Goal: Task Accomplishment & Management: Use online tool/utility

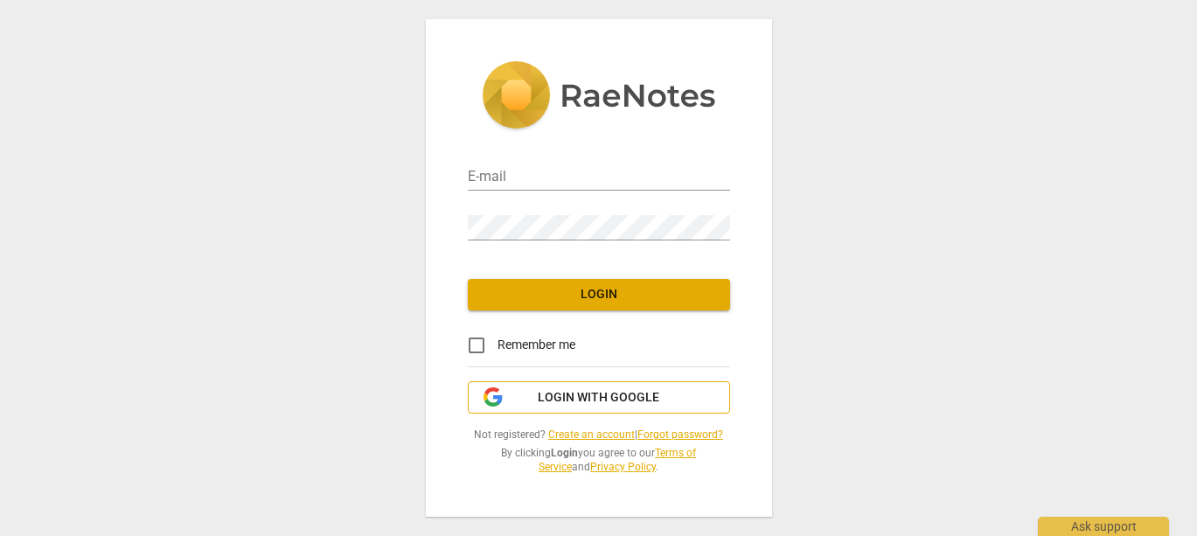
click at [599, 397] on span "Login with Google" at bounding box center [598, 397] width 121 height 17
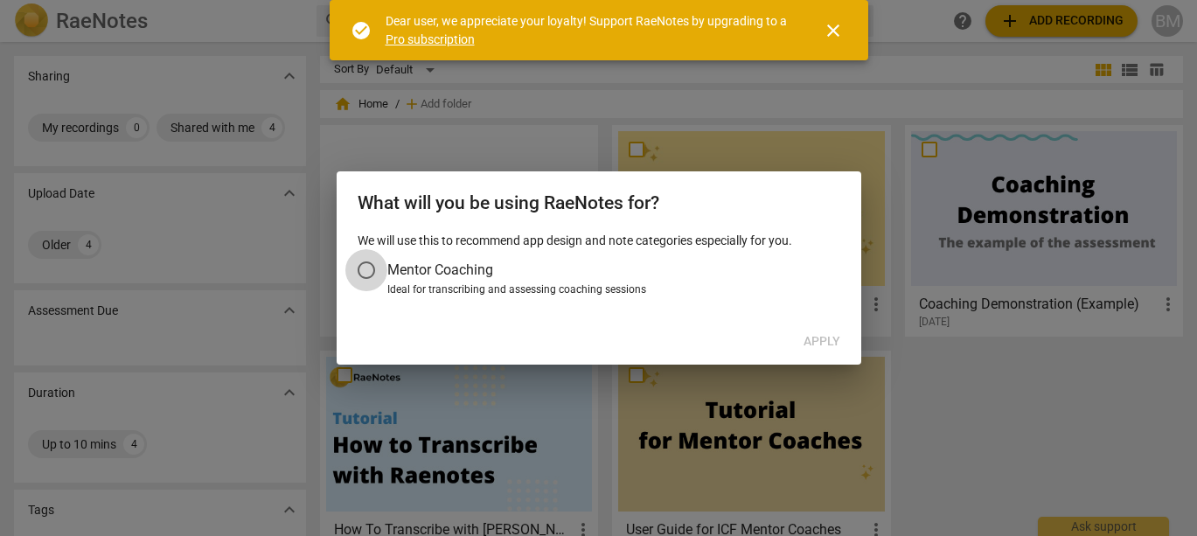
click at [367, 268] on input "Mentor Coaching" at bounding box center [366, 270] width 42 height 42
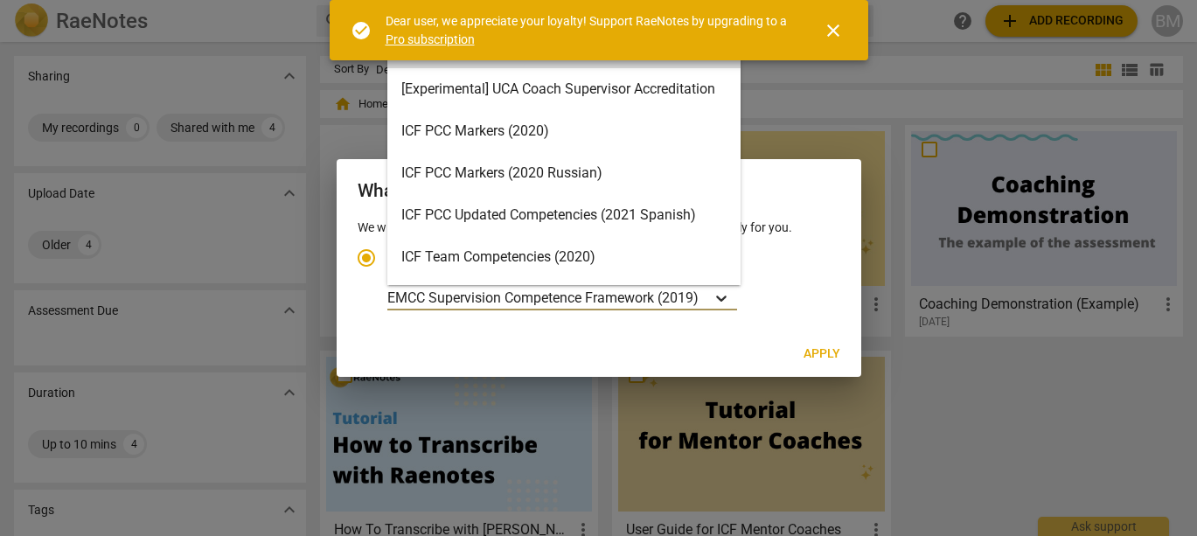
click at [723, 303] on icon "Account type" at bounding box center [720, 297] width 17 height 17
click at [0, 0] on input "Ideal for transcribing and assessing coaching sessions EMCC Supervision Compete…" at bounding box center [0, 0] width 0 height 0
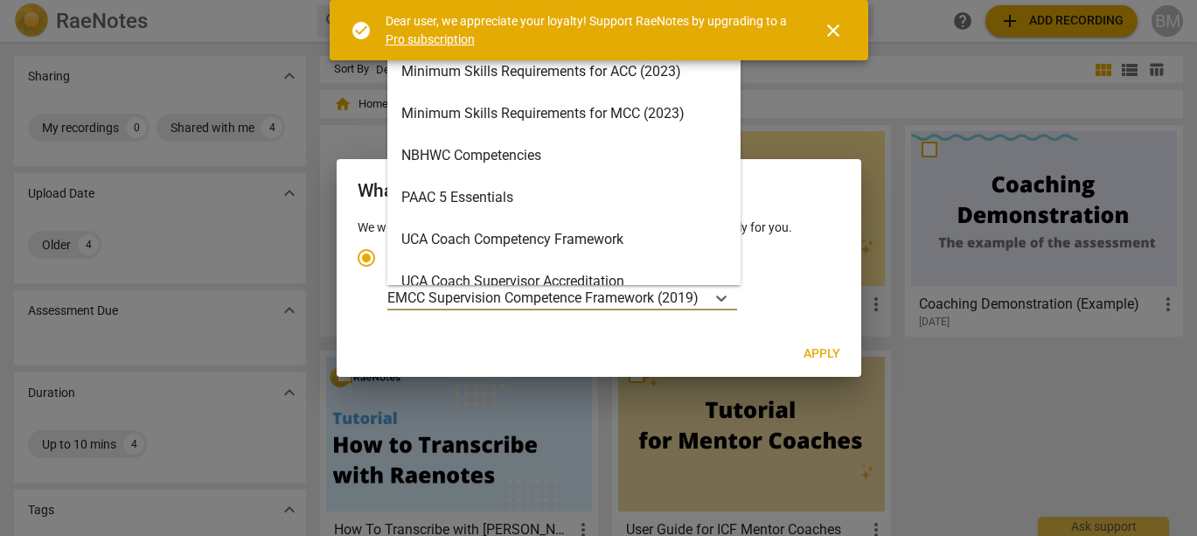
scroll to position [374, 0]
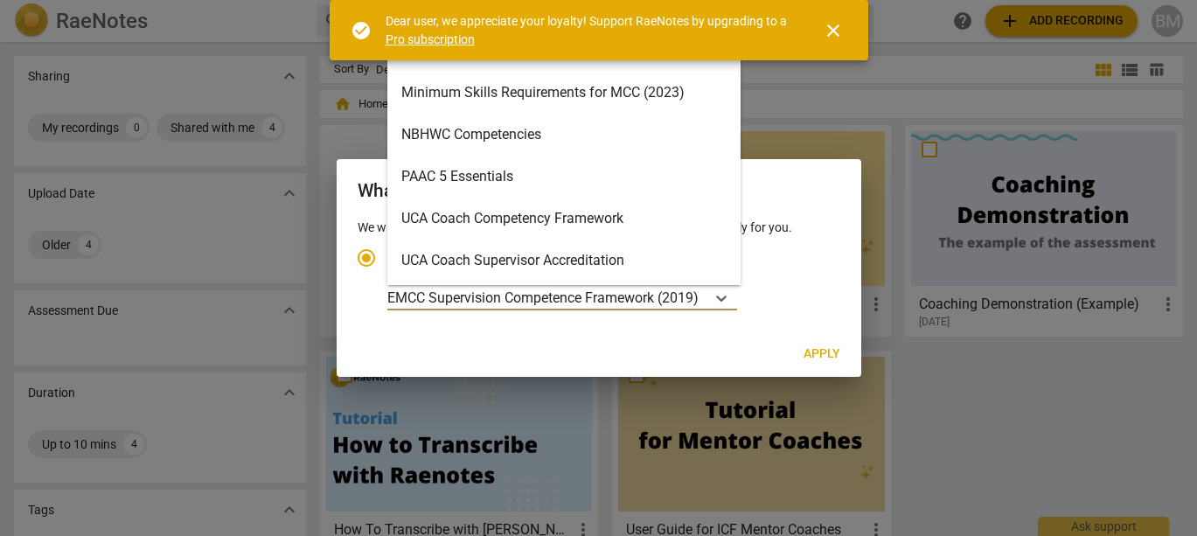
click at [532, 97] on div "Minimum Skills Requirements for MCC (2023)" at bounding box center [563, 93] width 353 height 42
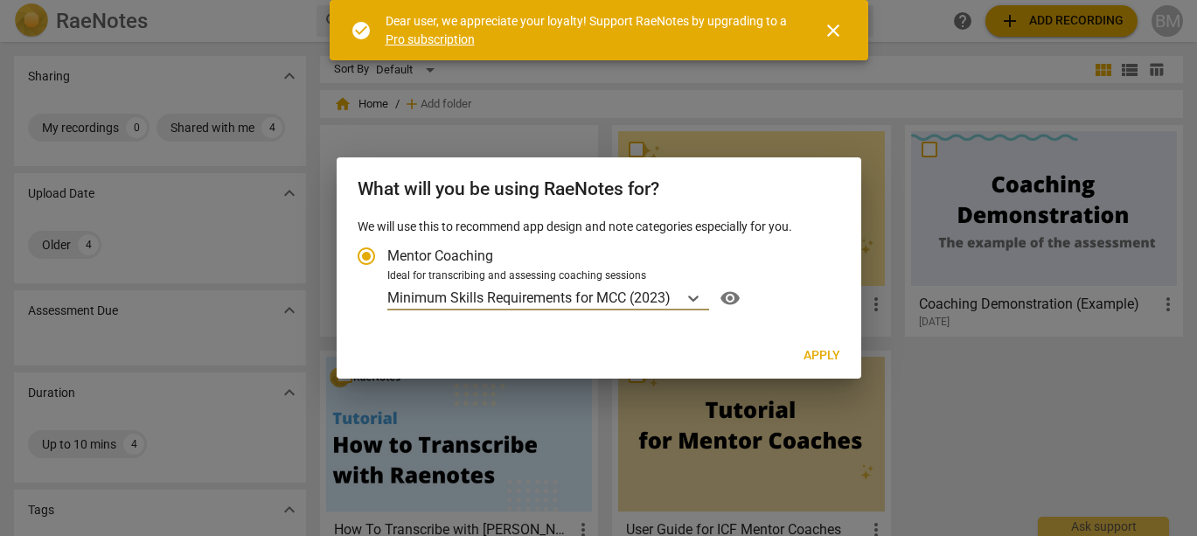
click at [819, 356] on span "Apply" at bounding box center [821, 355] width 37 height 17
radio input "false"
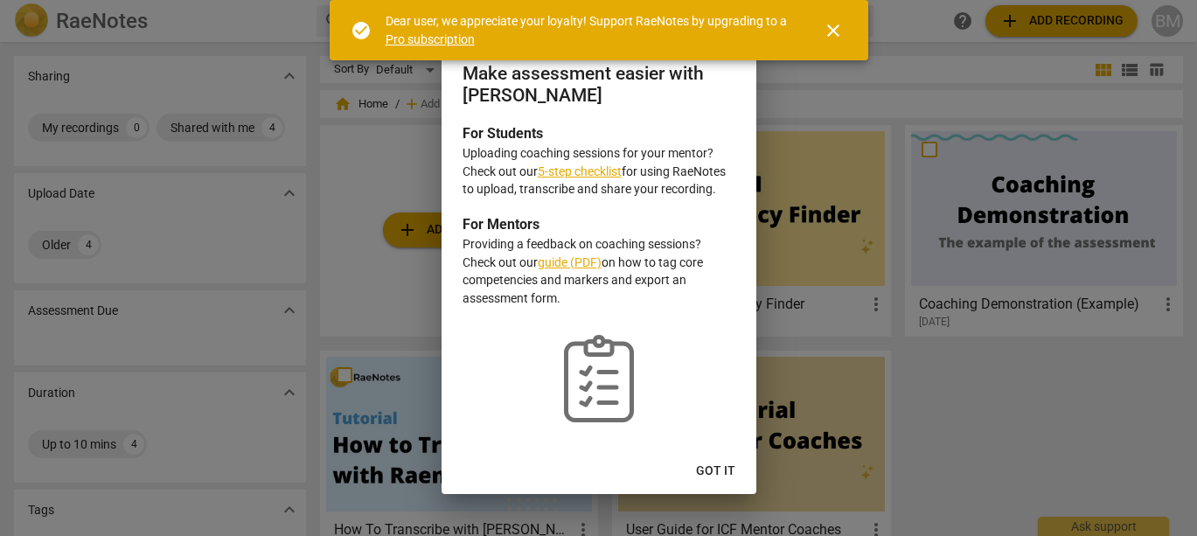
click at [574, 172] on link "5-step checklist" at bounding box center [580, 171] width 84 height 14
click at [716, 469] on span "Got it" at bounding box center [715, 470] width 39 height 17
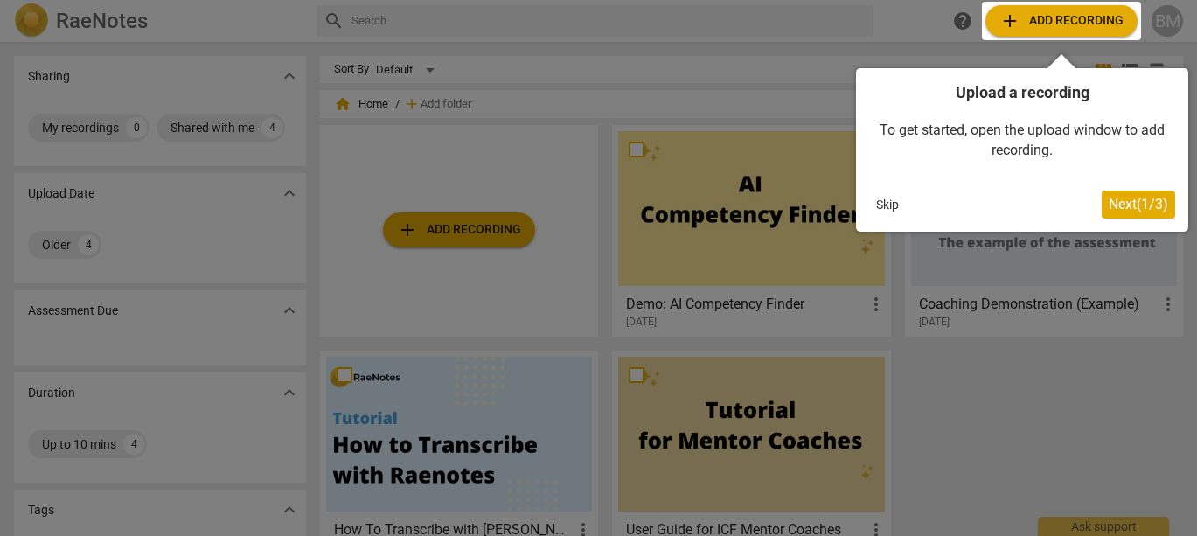
click at [1139, 207] on span "Next ( 1 / 3 )" at bounding box center [1137, 204] width 59 height 17
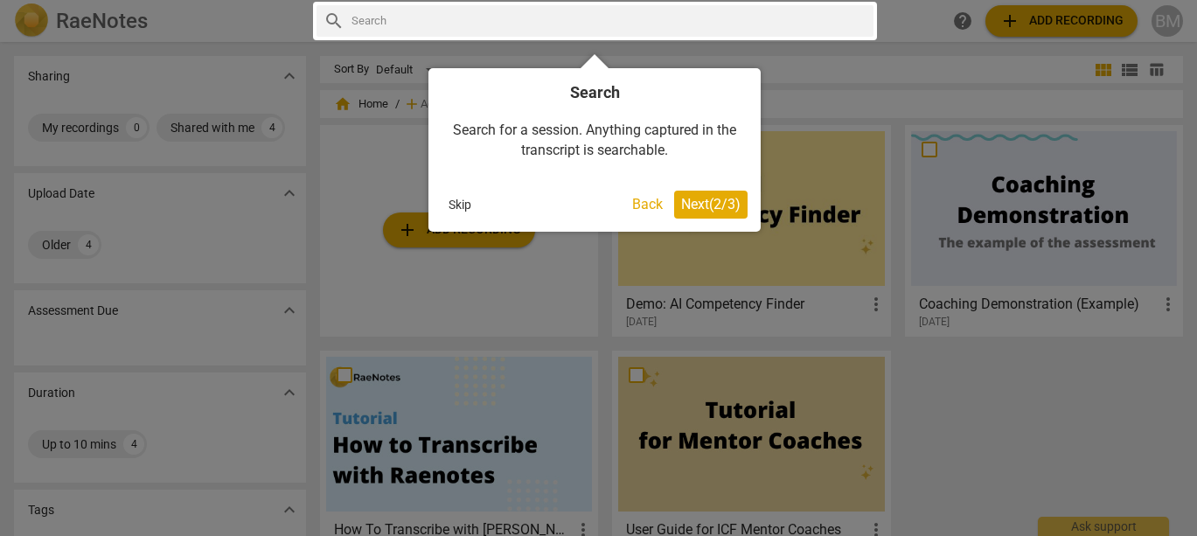
click at [698, 204] on span "Next ( 2 / 3 )" at bounding box center [710, 204] width 59 height 17
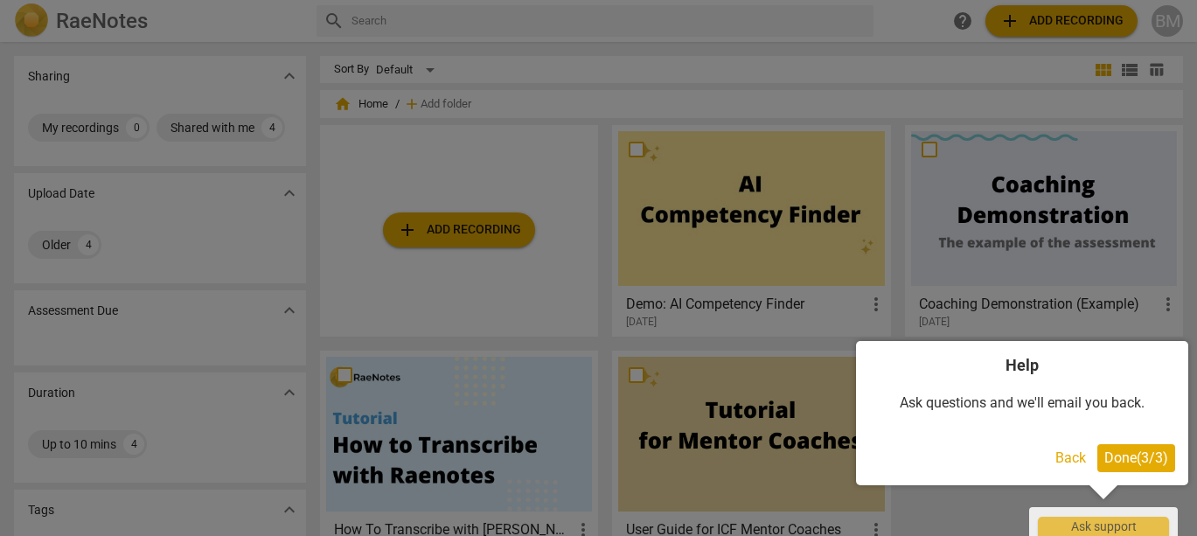
click at [1136, 458] on span "Done ( 3 / 3 )" at bounding box center [1136, 457] width 64 height 17
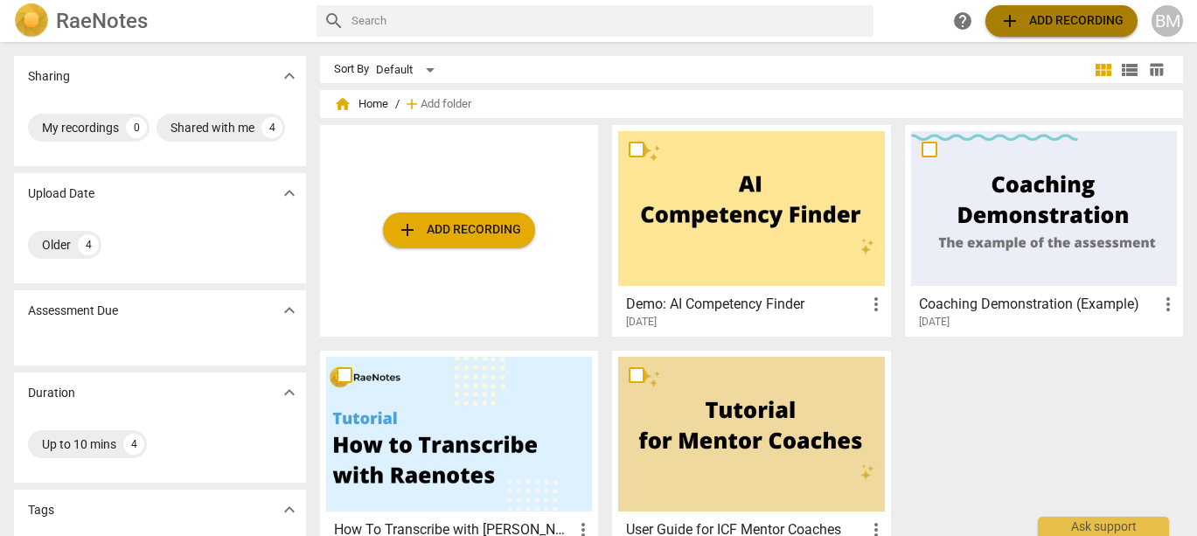
click at [1070, 20] on span "add Add recording" at bounding box center [1061, 20] width 124 height 21
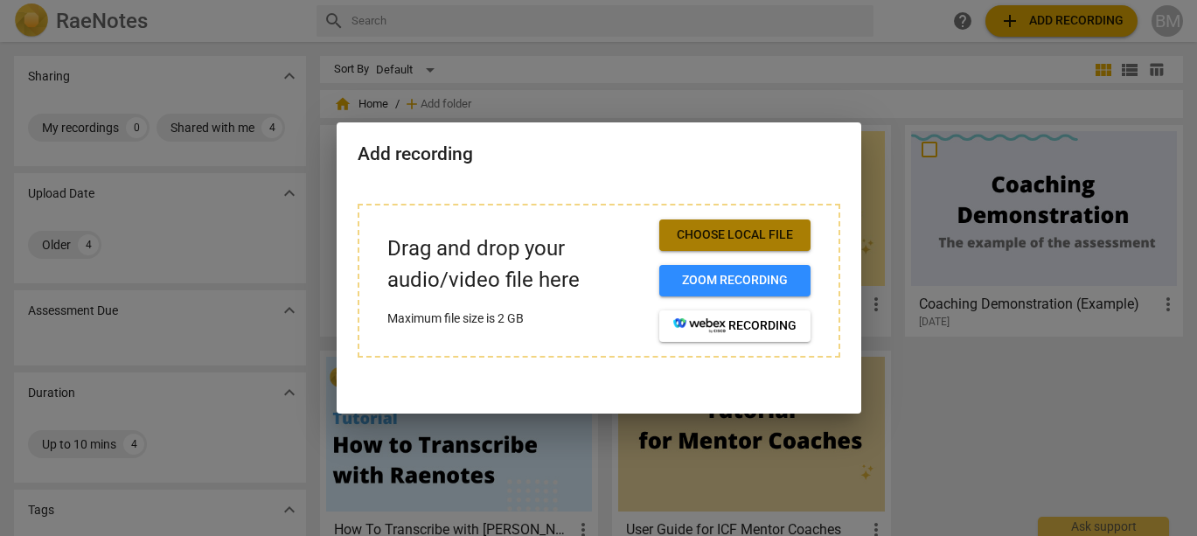
click at [732, 237] on span "Choose local file" at bounding box center [734, 234] width 123 height 17
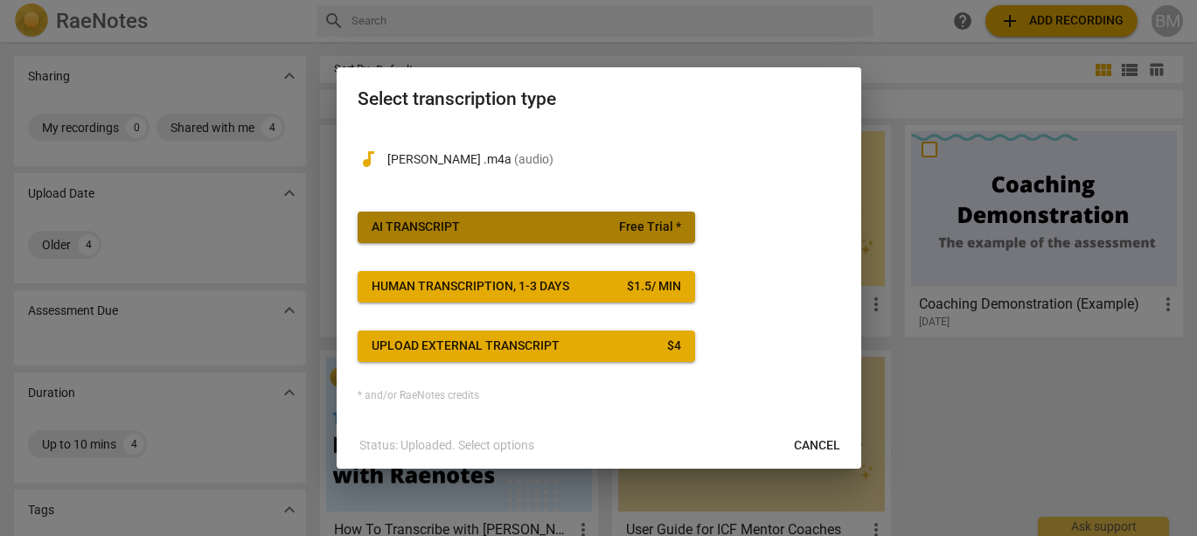
click at [619, 227] on span "AI Transcript Free Trial *" at bounding box center [525, 227] width 309 height 17
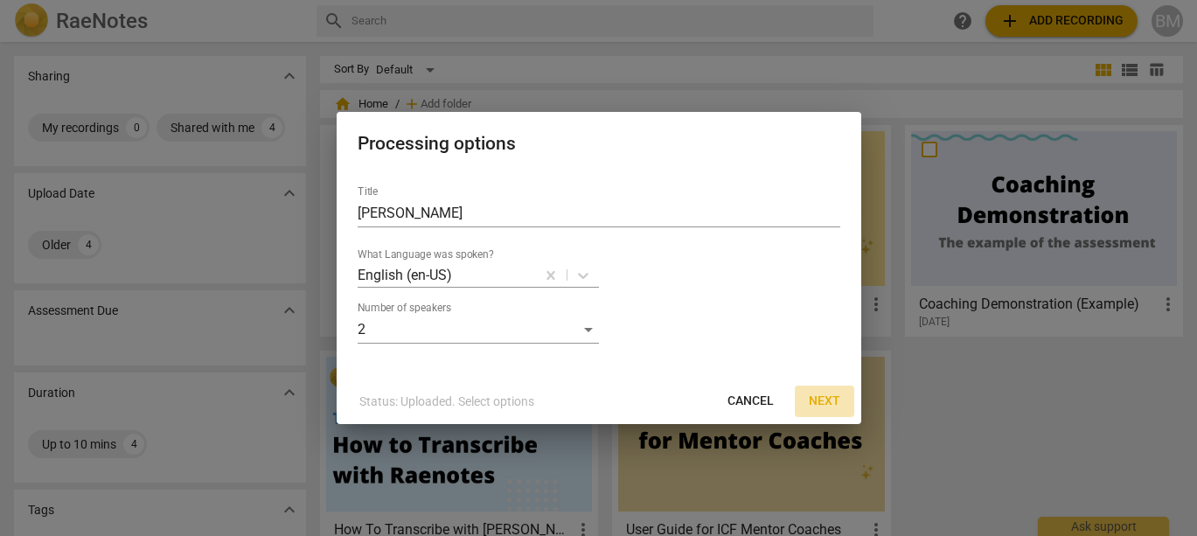
click at [826, 401] on span "Next" at bounding box center [823, 400] width 31 height 17
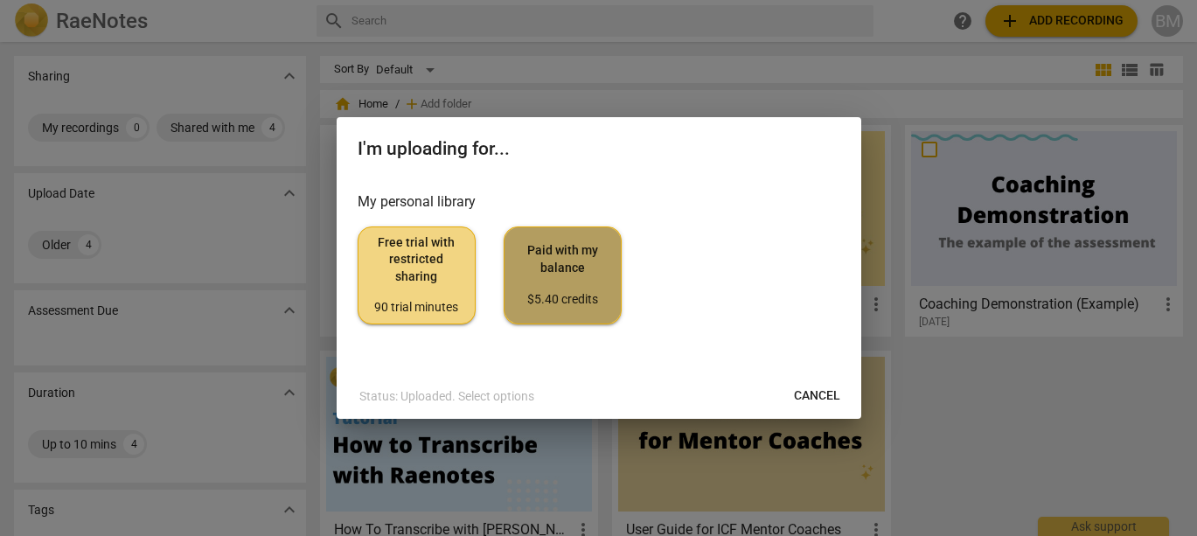
click at [571, 266] on span "Paid with my balance $5.40 credits" at bounding box center [562, 275] width 88 height 66
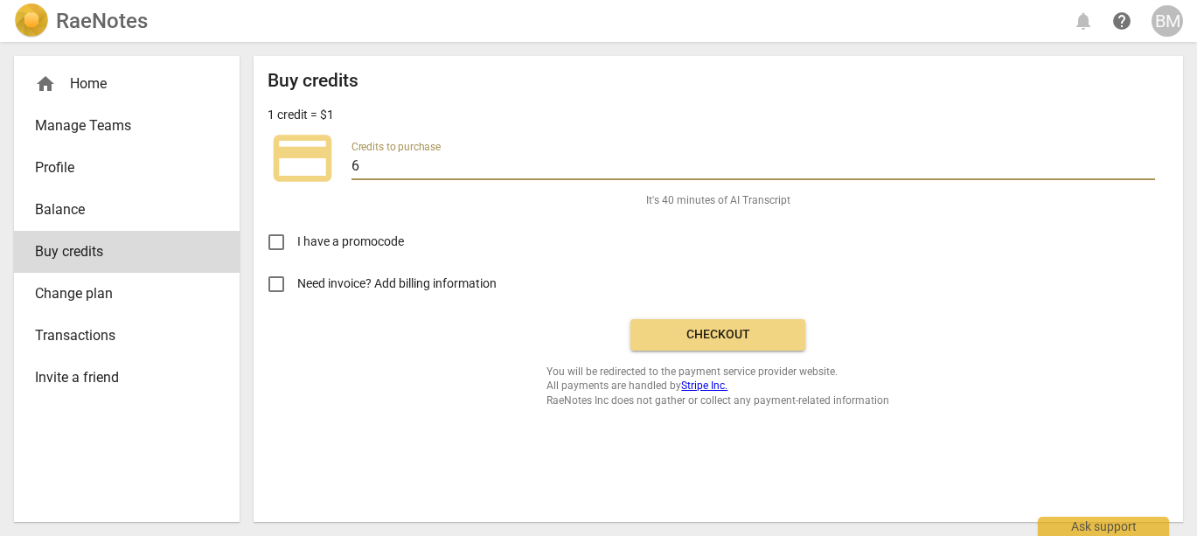
click at [381, 167] on input "6" at bounding box center [752, 167] width 803 height 25
click at [1148, 162] on input "7" at bounding box center [752, 167] width 803 height 25
click at [1148, 162] on input "8" at bounding box center [752, 167] width 803 height 25
click at [1148, 162] on input "9" at bounding box center [752, 167] width 803 height 25
click at [1148, 162] on input "10" at bounding box center [752, 167] width 803 height 25
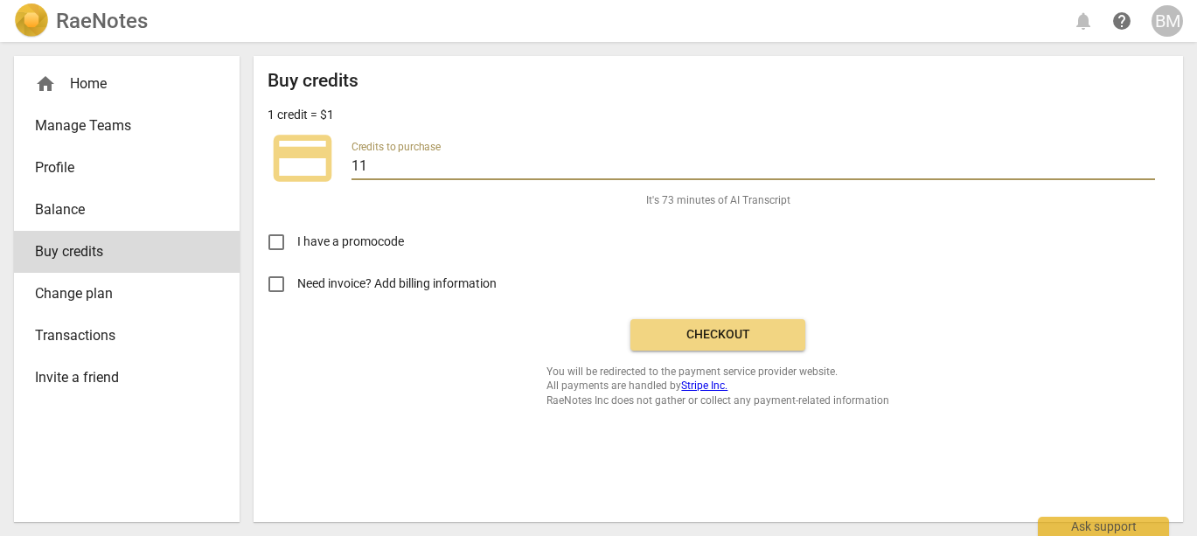
click at [1148, 162] on input "11" at bounding box center [752, 167] width 803 height 25
click at [1148, 162] on input "12" at bounding box center [752, 167] width 803 height 25
click at [1148, 162] on input "13" at bounding box center [752, 167] width 803 height 25
click at [1148, 162] on input "14" at bounding box center [752, 167] width 803 height 25
type input "15"
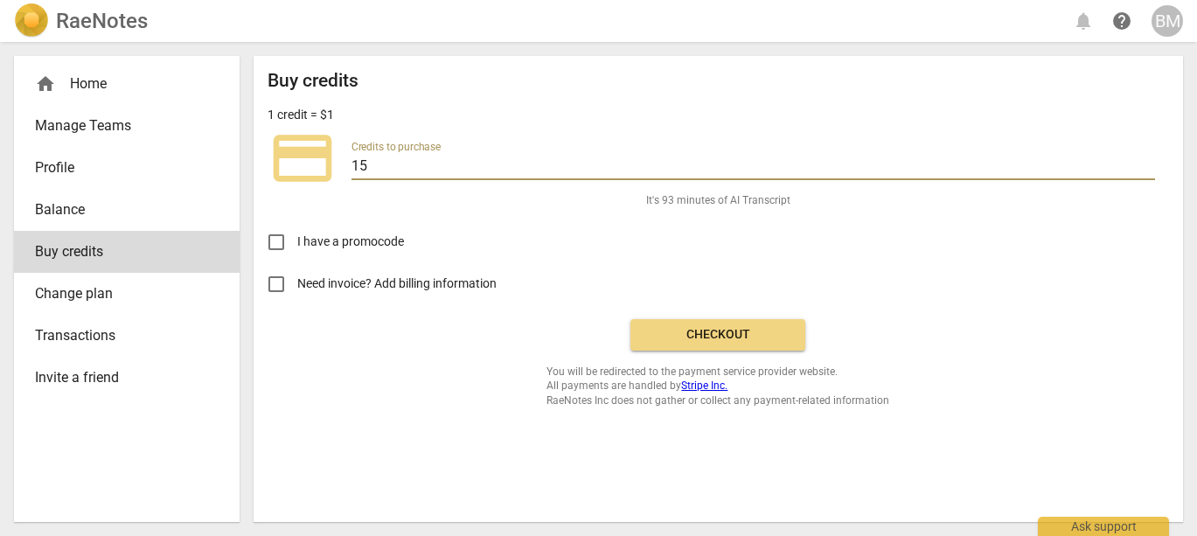
click at [1148, 162] on input "15" at bounding box center [752, 167] width 803 height 25
click at [758, 336] on span "Checkout" at bounding box center [717, 334] width 147 height 17
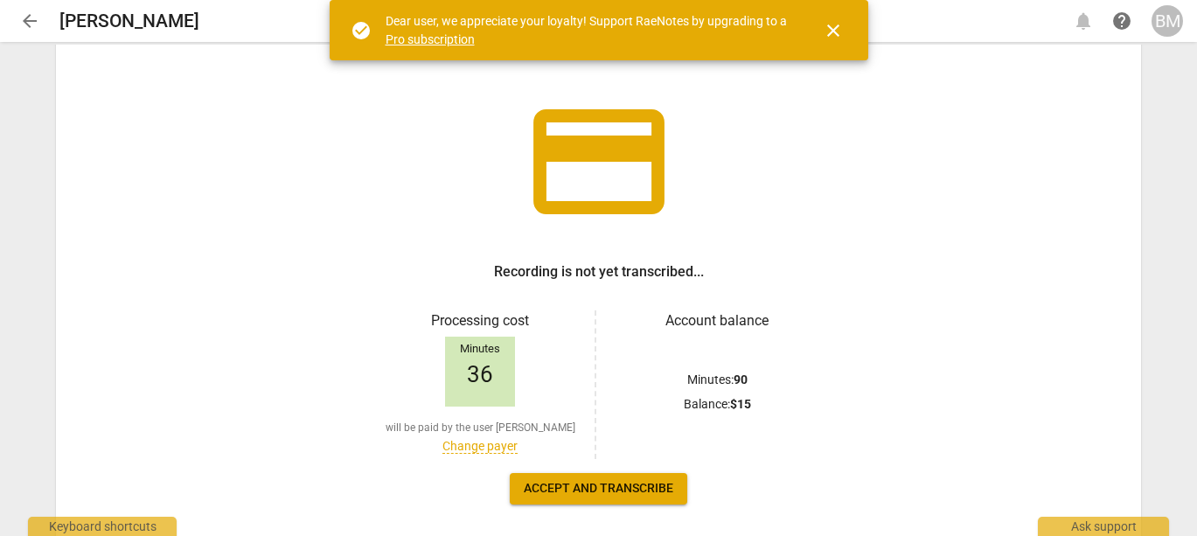
scroll to position [81, 0]
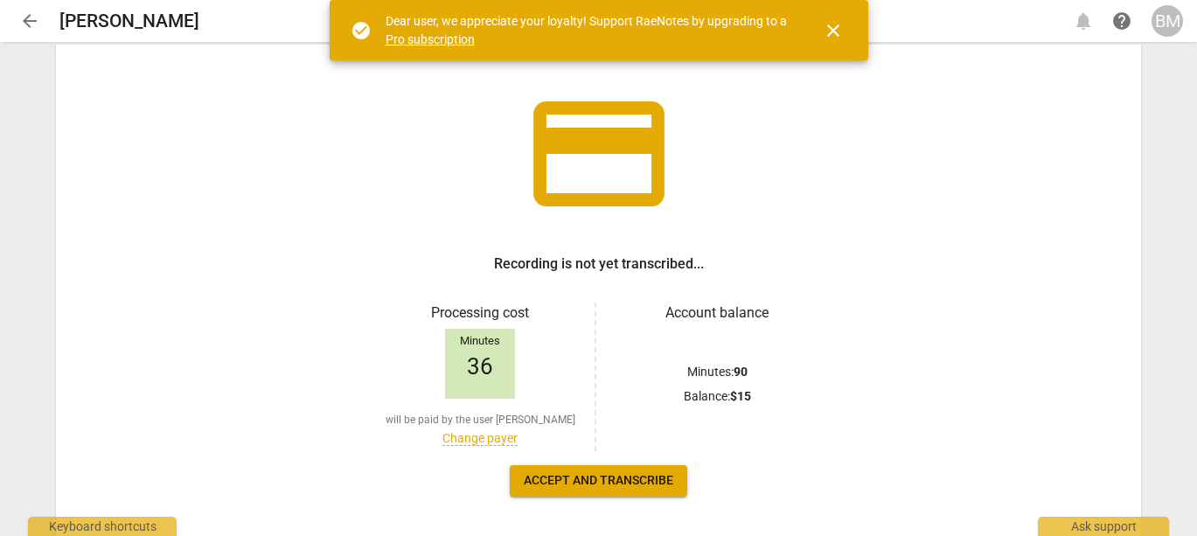
click at [597, 487] on span "Accept and transcribe" at bounding box center [598, 480] width 149 height 17
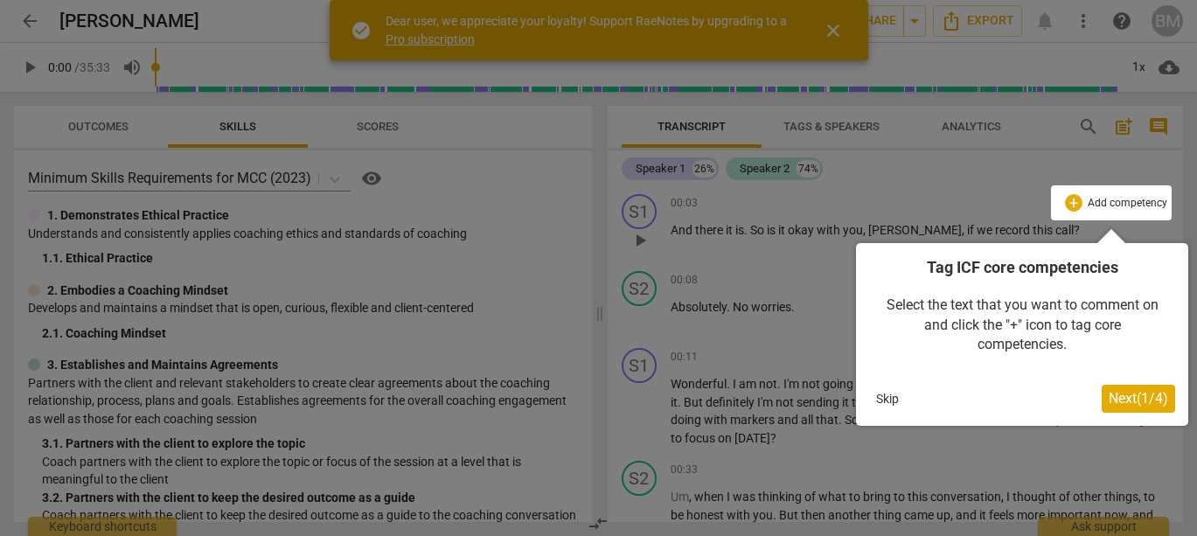
click at [1115, 398] on span "Next ( 1 / 4 )" at bounding box center [1137, 398] width 59 height 17
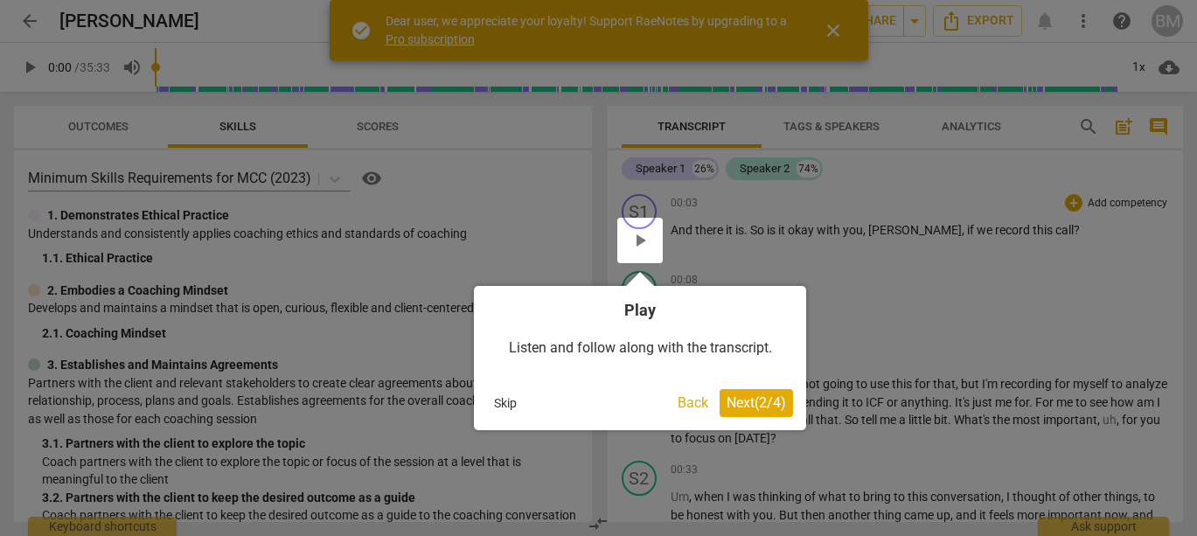
click at [749, 404] on span "Next ( 2 / 4 )" at bounding box center [755, 402] width 59 height 17
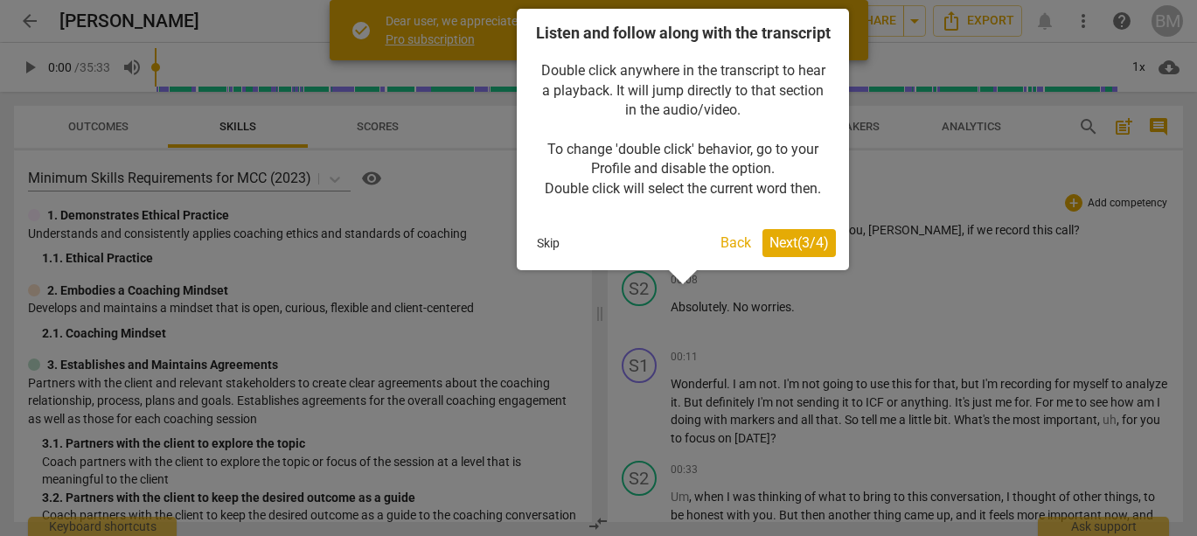
click at [797, 251] on span "Next ( 3 / 4 )" at bounding box center [798, 242] width 59 height 17
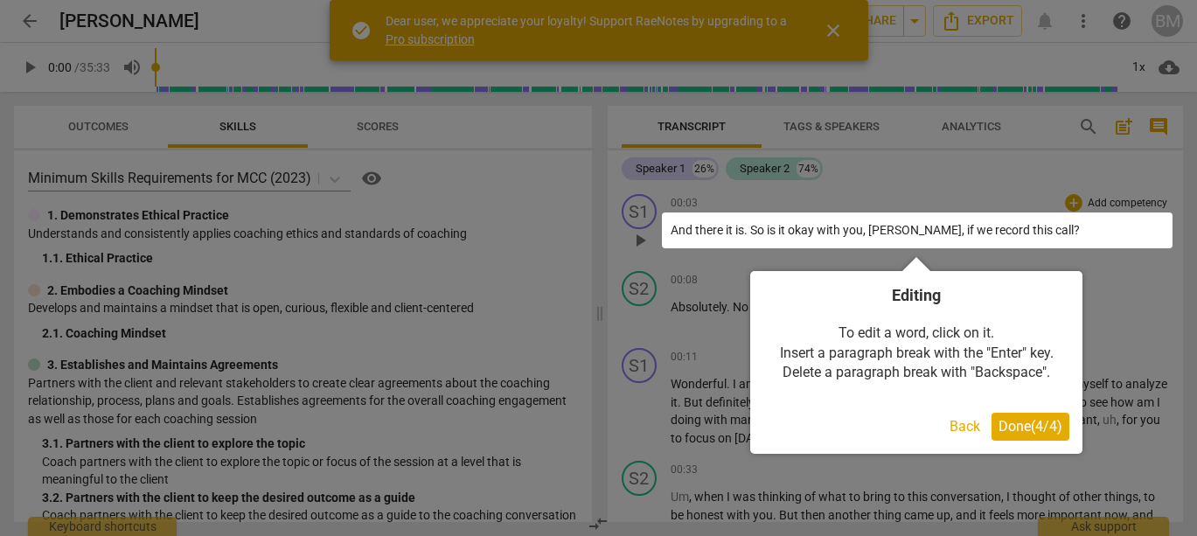
click at [1028, 431] on span "Done ( 4 / 4 )" at bounding box center [1030, 426] width 64 height 17
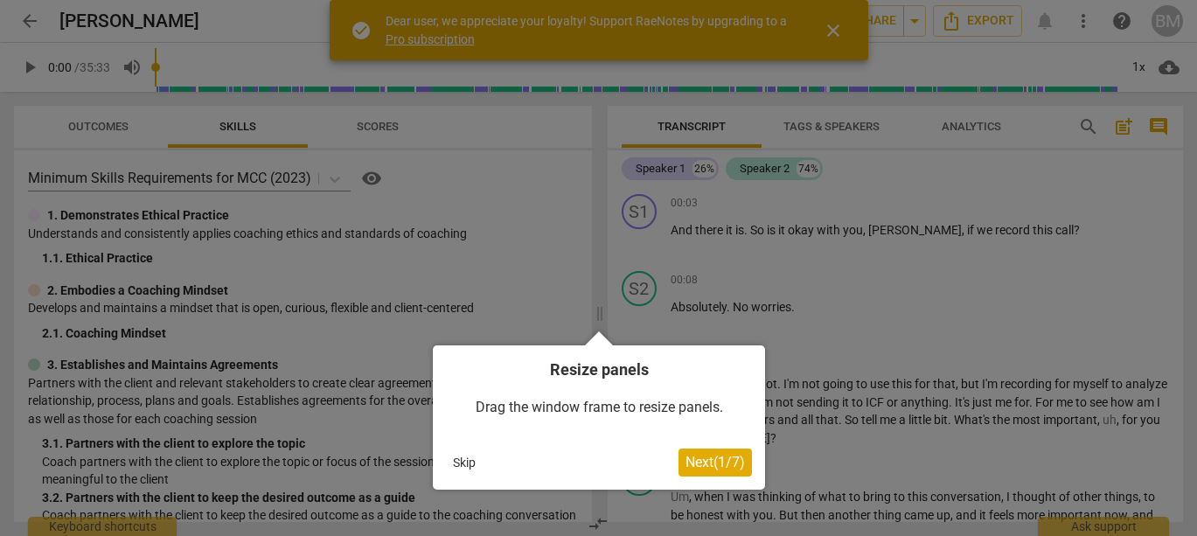
click at [697, 462] on span "Next ( 1 / 7 )" at bounding box center [714, 462] width 59 height 17
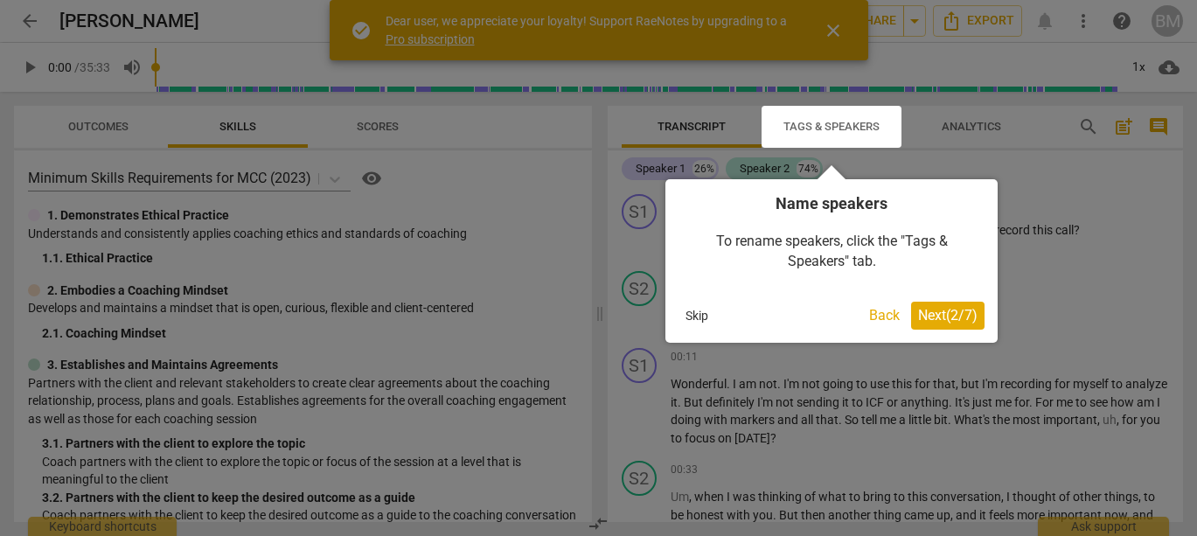
click at [940, 316] on span "Next ( 2 / 7 )" at bounding box center [947, 315] width 59 height 17
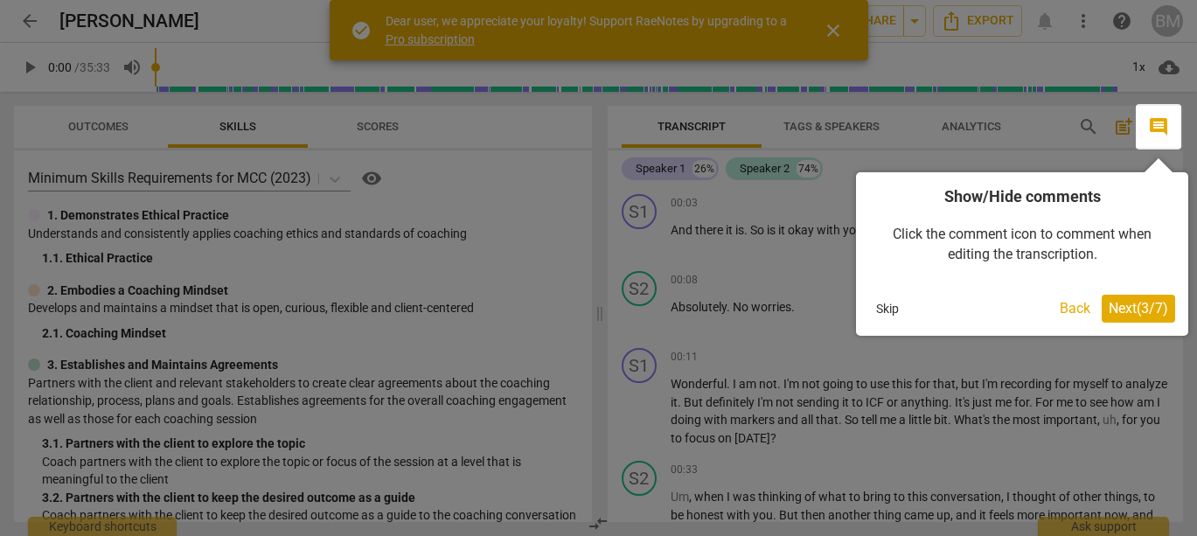
click at [1129, 307] on span "Next ( 3 / 7 )" at bounding box center [1137, 308] width 59 height 17
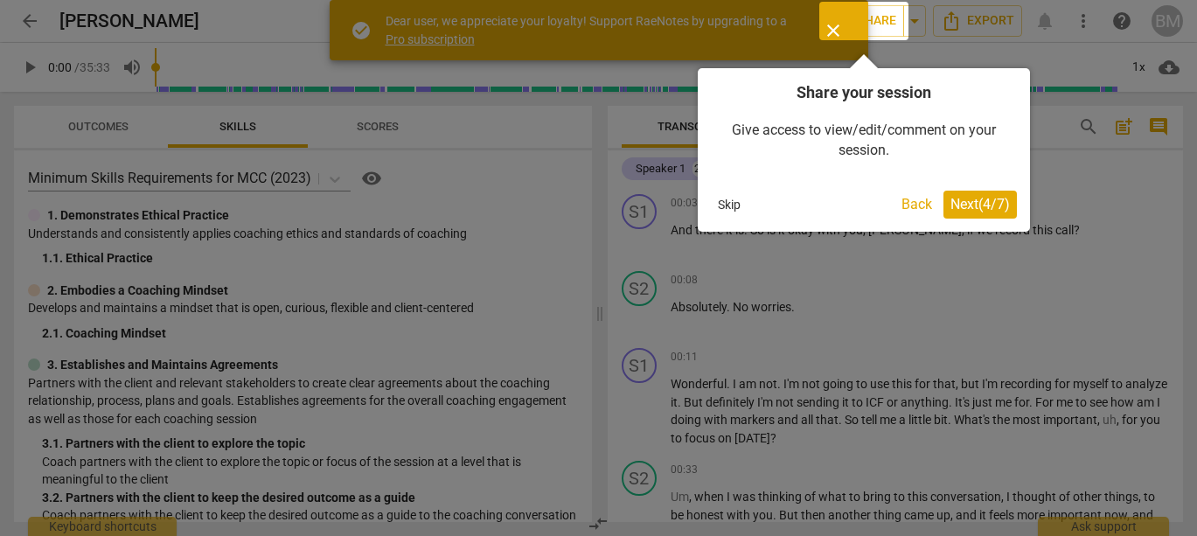
click at [981, 199] on span "Next ( 4 / 7 )" at bounding box center [979, 204] width 59 height 17
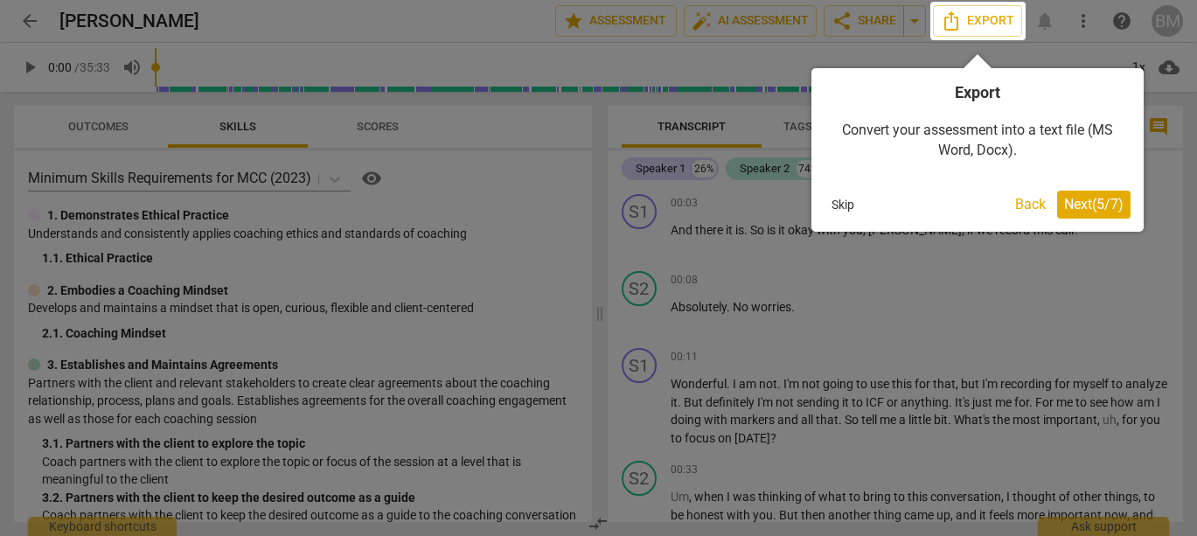
click at [1086, 209] on span "Next ( 5 / 7 )" at bounding box center [1093, 204] width 59 height 17
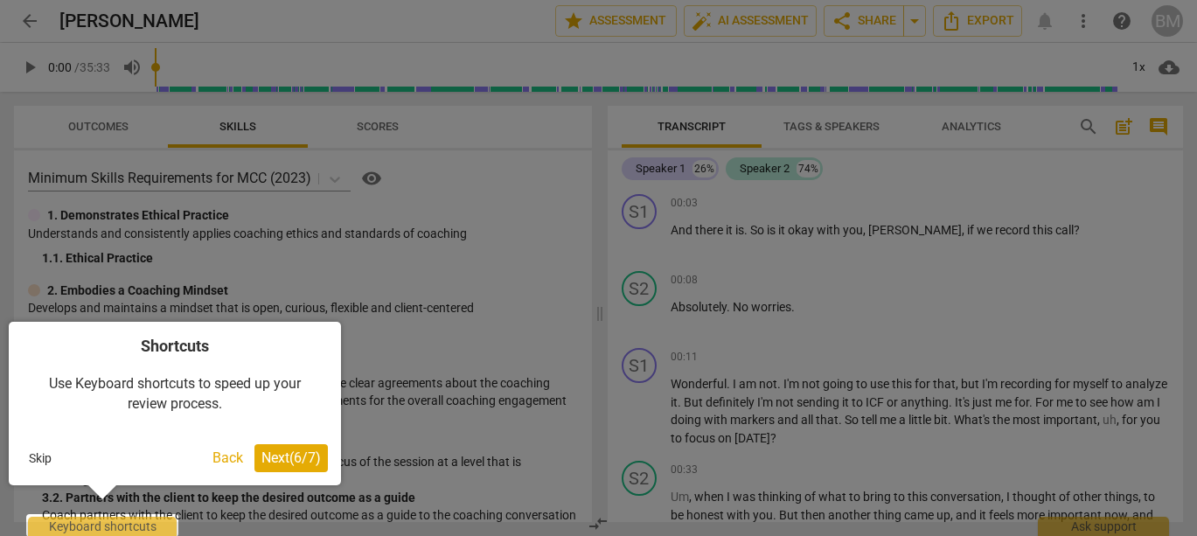
click at [287, 464] on span "Next ( 6 / 7 )" at bounding box center [290, 457] width 59 height 17
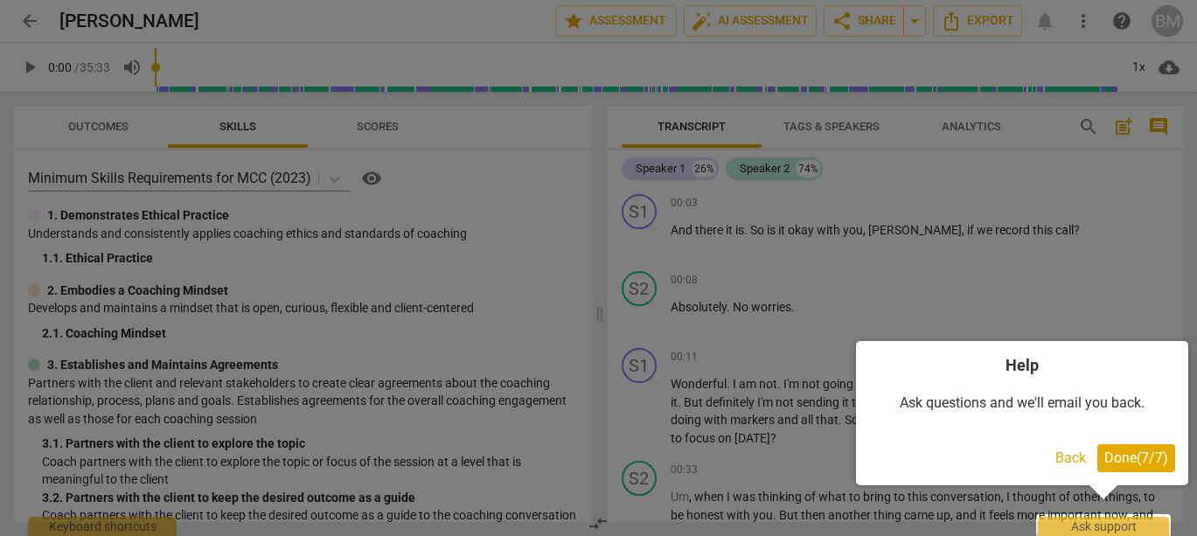
click at [1151, 456] on span "Done ( 7 / 7 )" at bounding box center [1136, 457] width 64 height 17
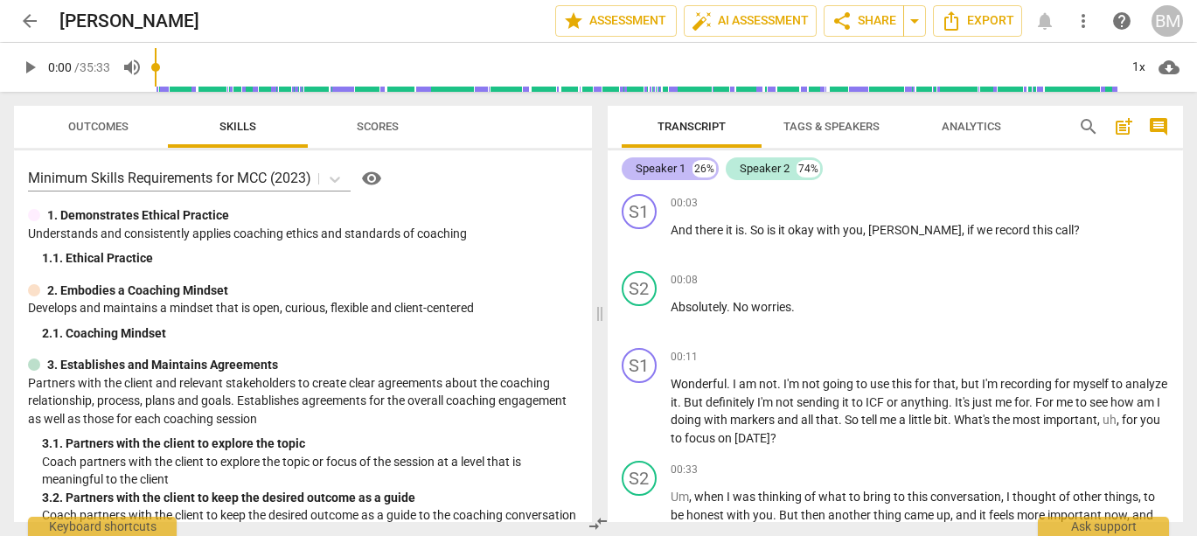
click at [664, 171] on div "Speaker 1" at bounding box center [660, 168] width 50 height 17
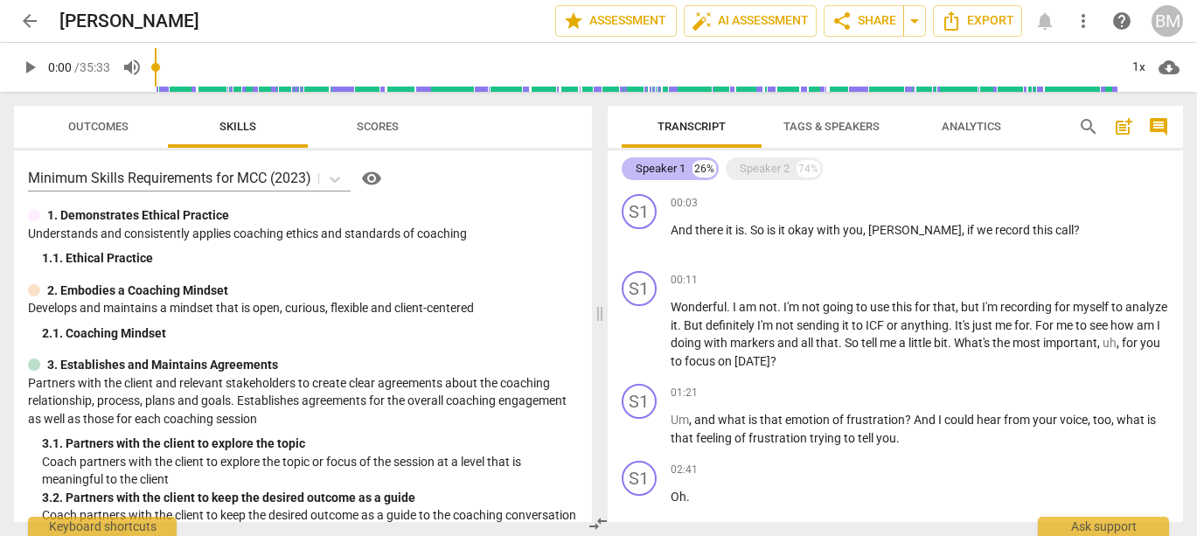
click at [669, 170] on div "Speaker 1" at bounding box center [660, 168] width 50 height 17
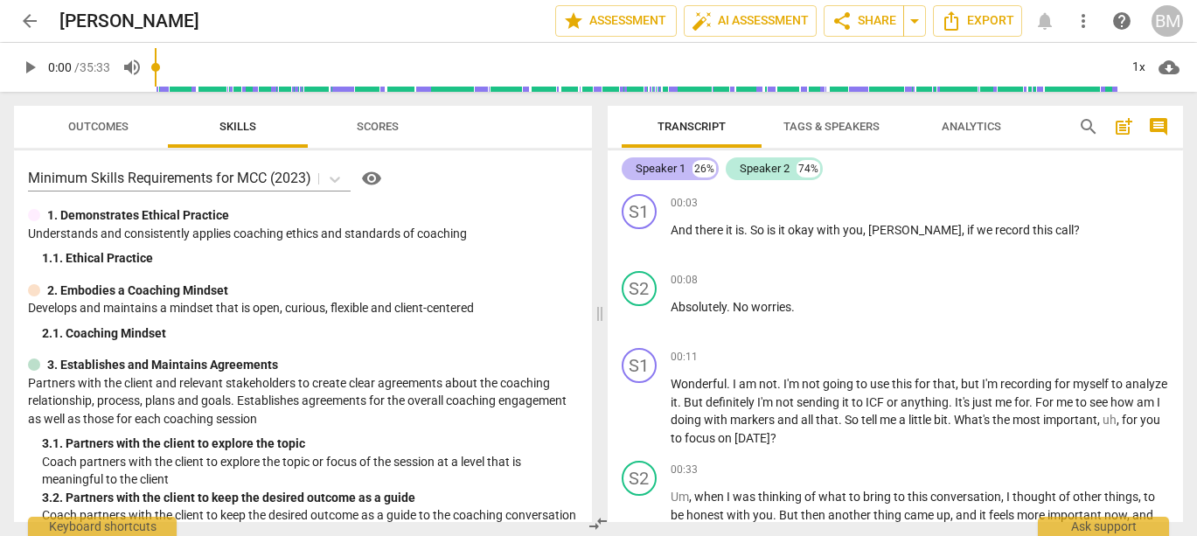
click at [669, 170] on div "Speaker 1" at bounding box center [660, 168] width 50 height 17
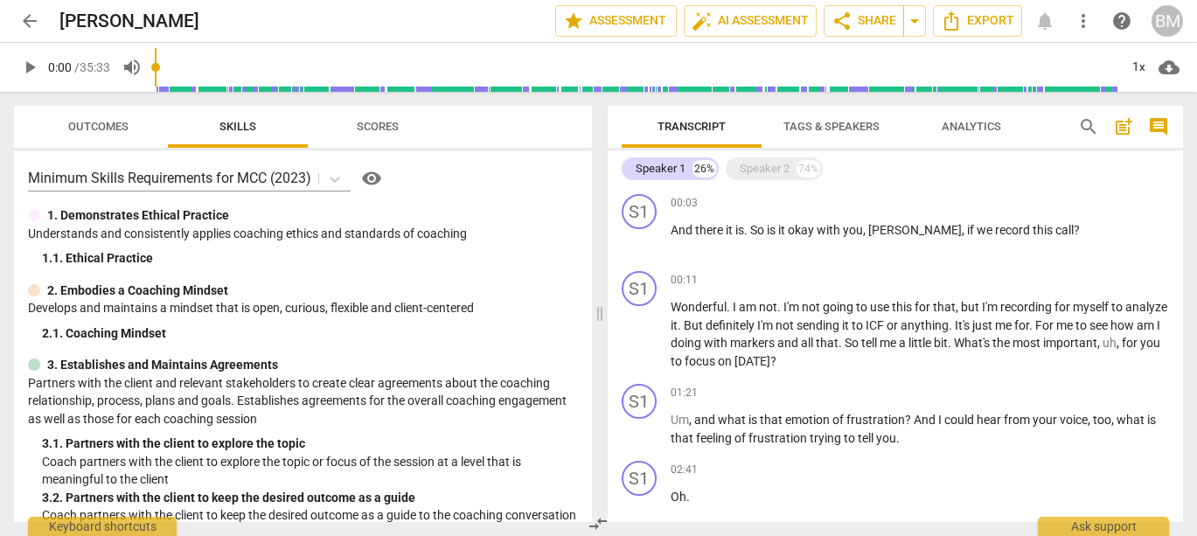
click at [821, 125] on span "Tags & Speakers" at bounding box center [831, 126] width 96 height 13
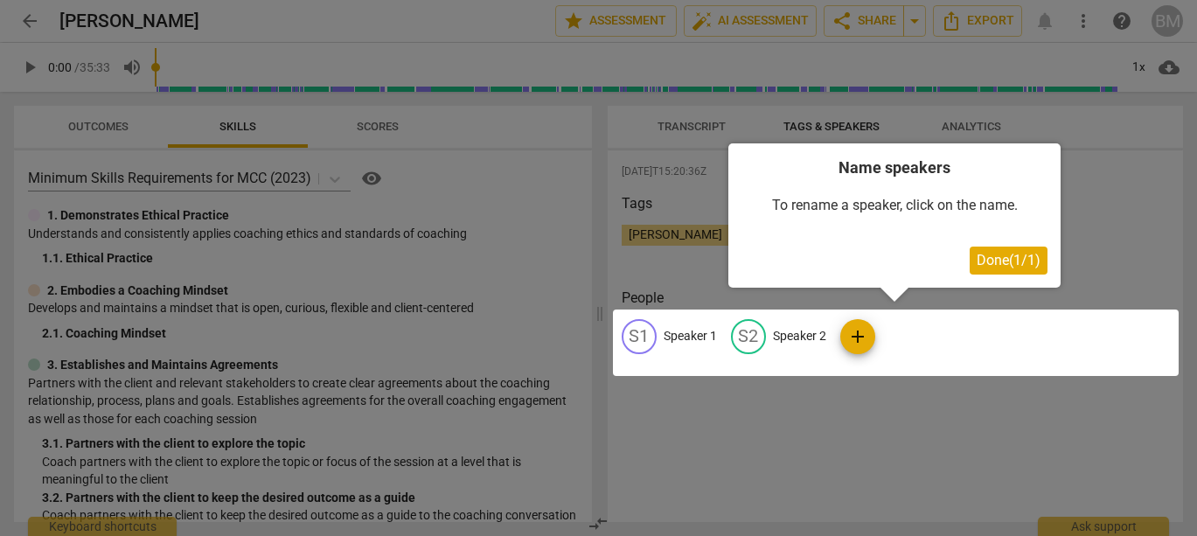
click at [690, 335] on div at bounding box center [895, 342] width 565 height 66
click at [1008, 260] on span "Done ( 1 / 1 )" at bounding box center [1008, 260] width 64 height 17
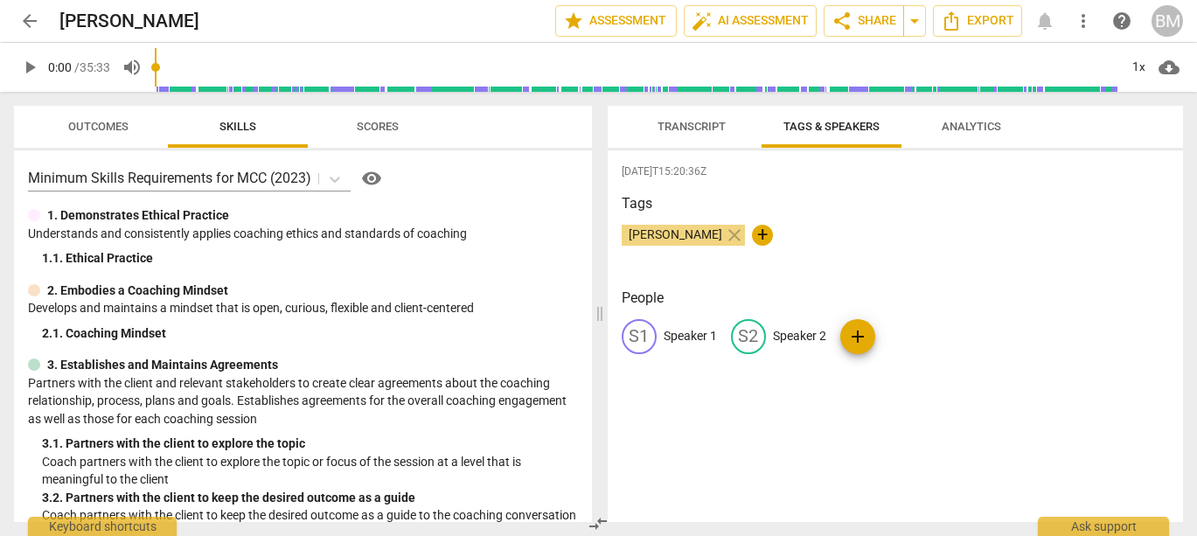
click at [691, 334] on p "Speaker 1" at bounding box center [689, 336] width 53 height 18
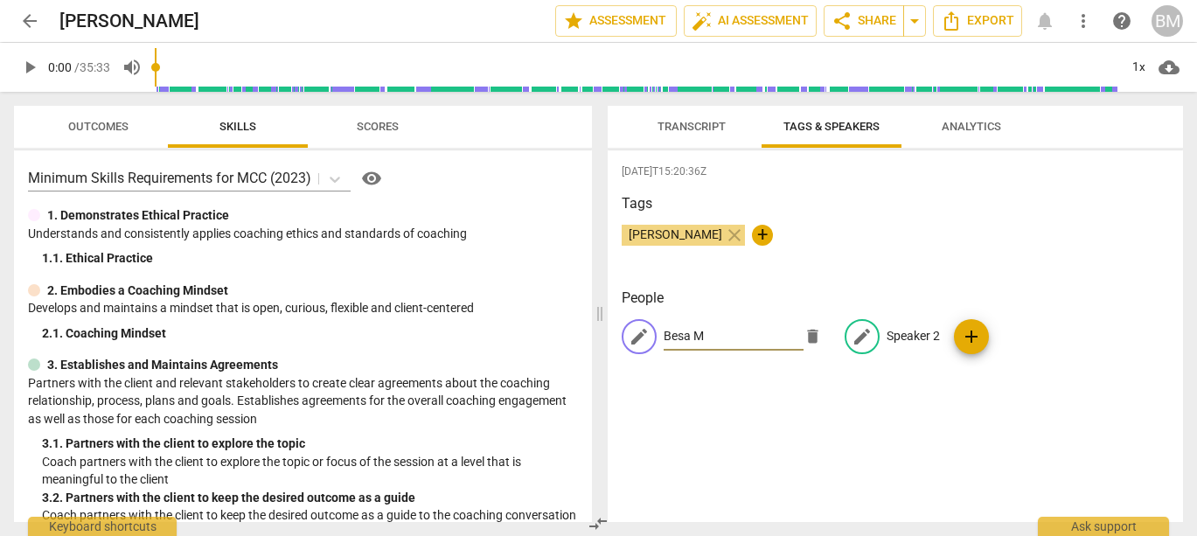
type input "Besa M"
click at [906, 340] on p "Speaker 2" at bounding box center [912, 336] width 53 height 18
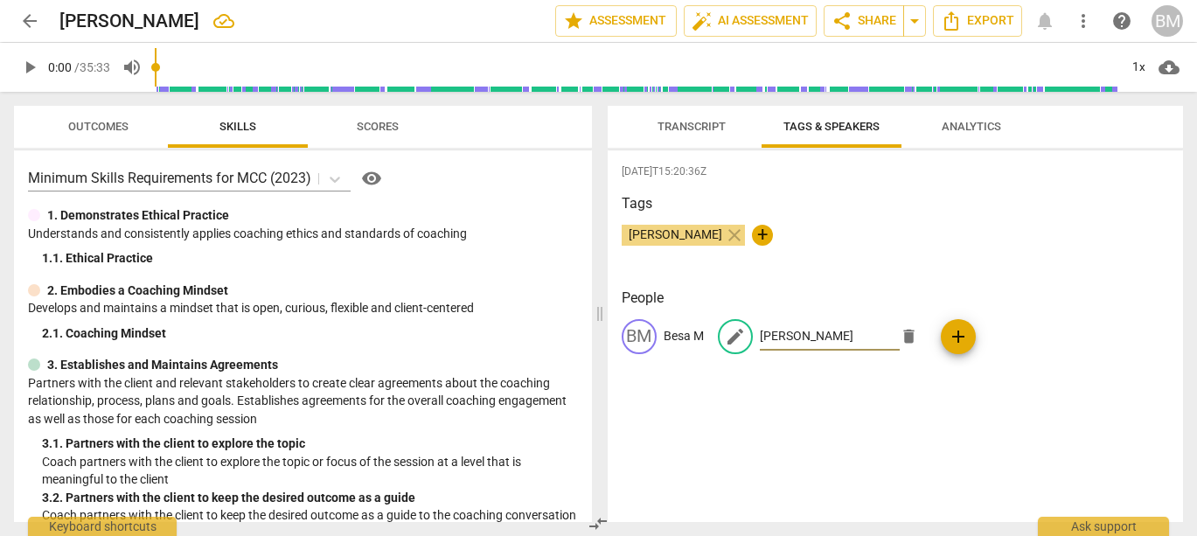
type input "Francisca"
click at [916, 416] on div "2025-09-05T15:20:36Z Tags Besa Martini close + People BM Besa M edit Francisca …" at bounding box center [895, 335] width 576 height 371
click at [701, 123] on span "Transcript" at bounding box center [691, 126] width 68 height 13
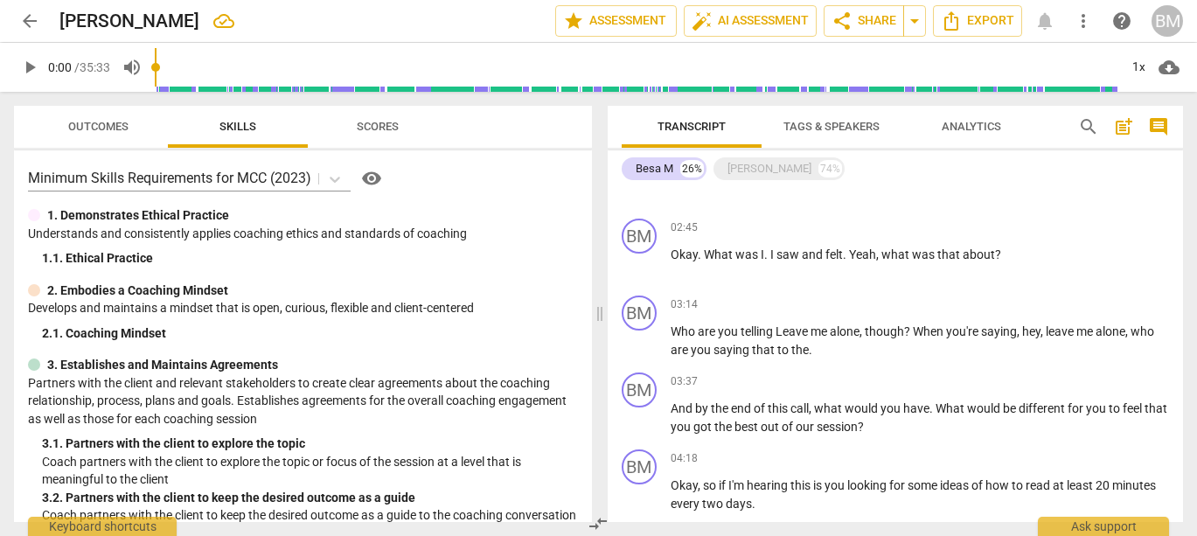
scroll to position [0, 0]
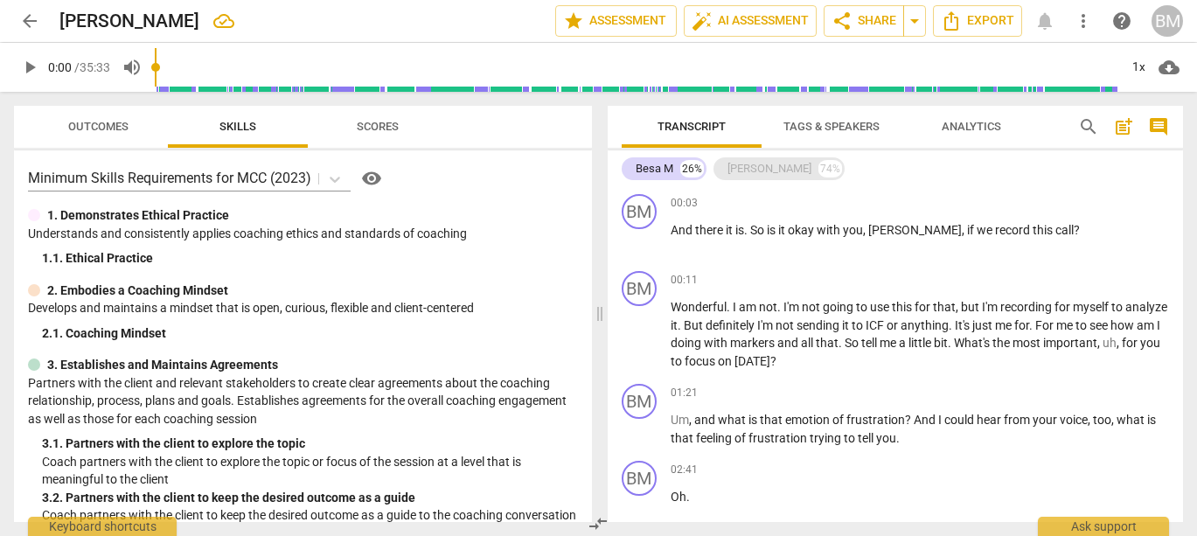
click at [739, 169] on div "Francisca" at bounding box center [769, 168] width 84 height 17
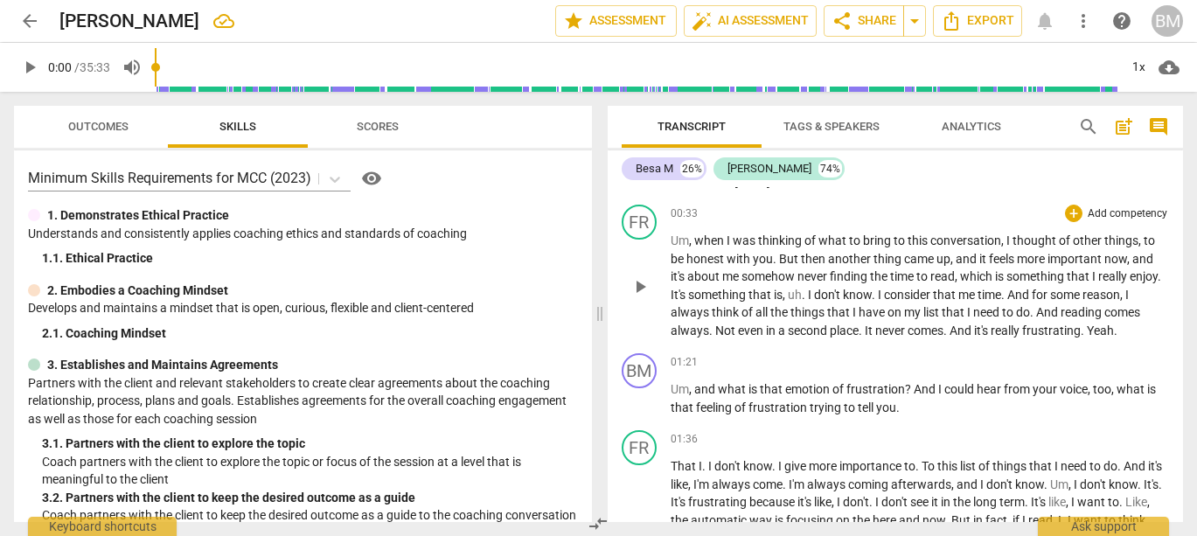
scroll to position [258, 0]
click at [1158, 127] on span "comment" at bounding box center [1158, 126] width 21 height 21
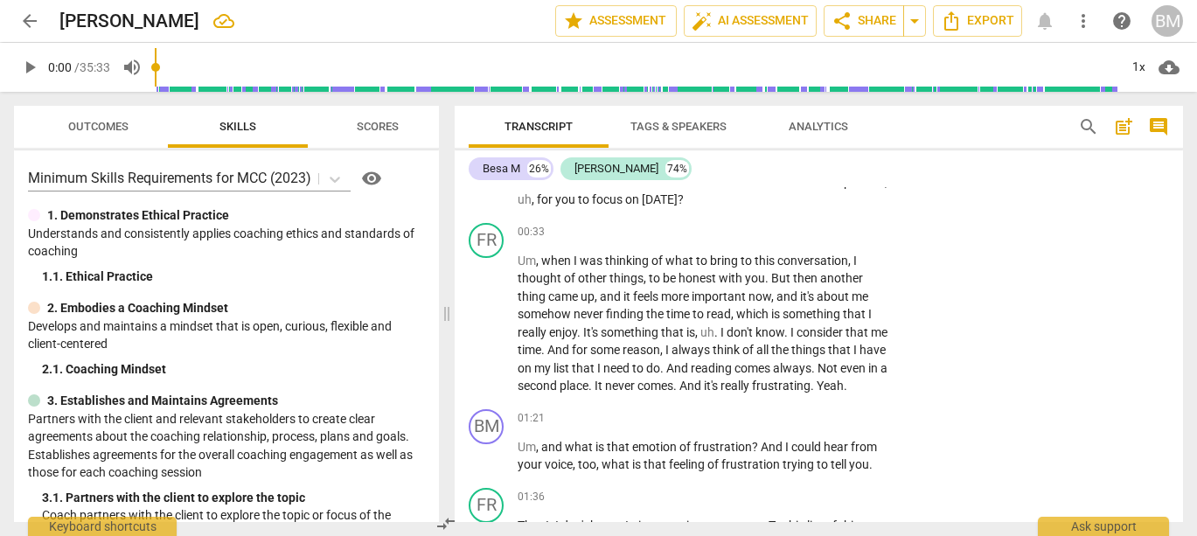
click at [1121, 128] on span "post_add" at bounding box center [1123, 126] width 21 height 21
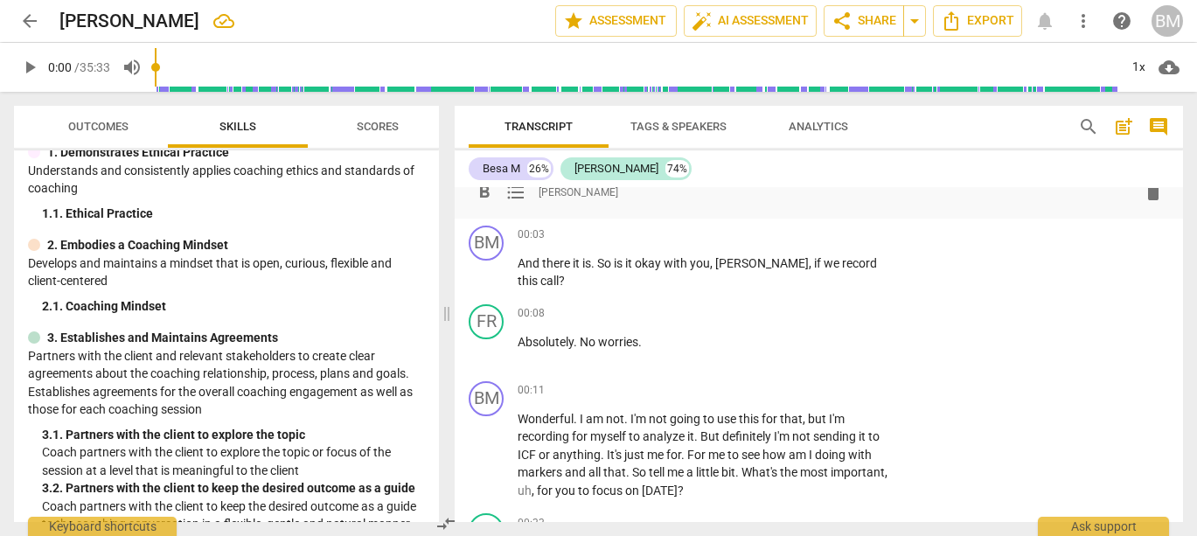
scroll to position [65, 0]
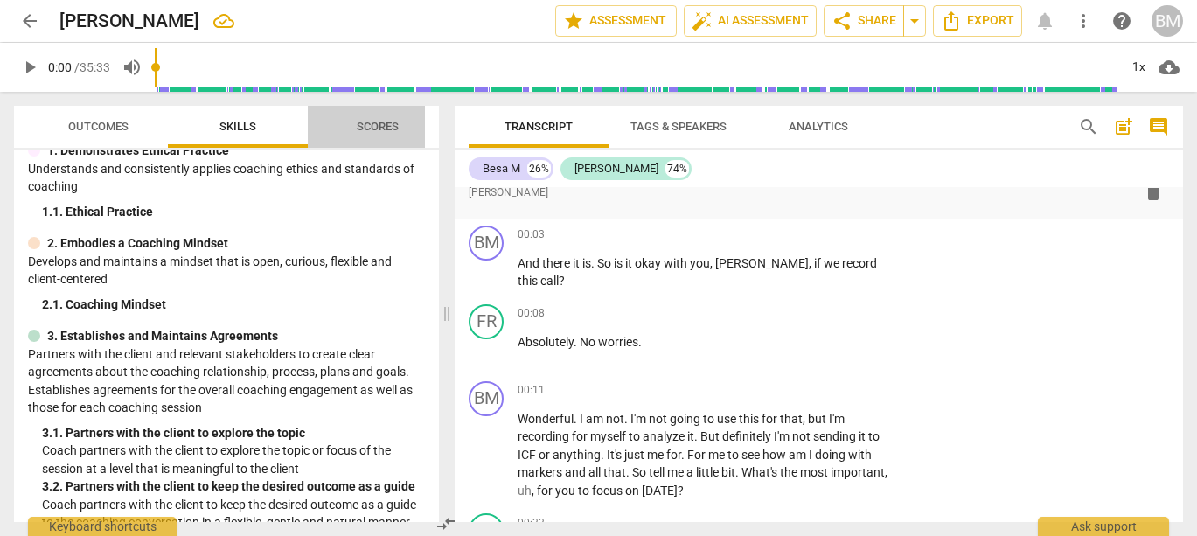
click at [378, 126] on span "Scores" at bounding box center [378, 126] width 42 height 13
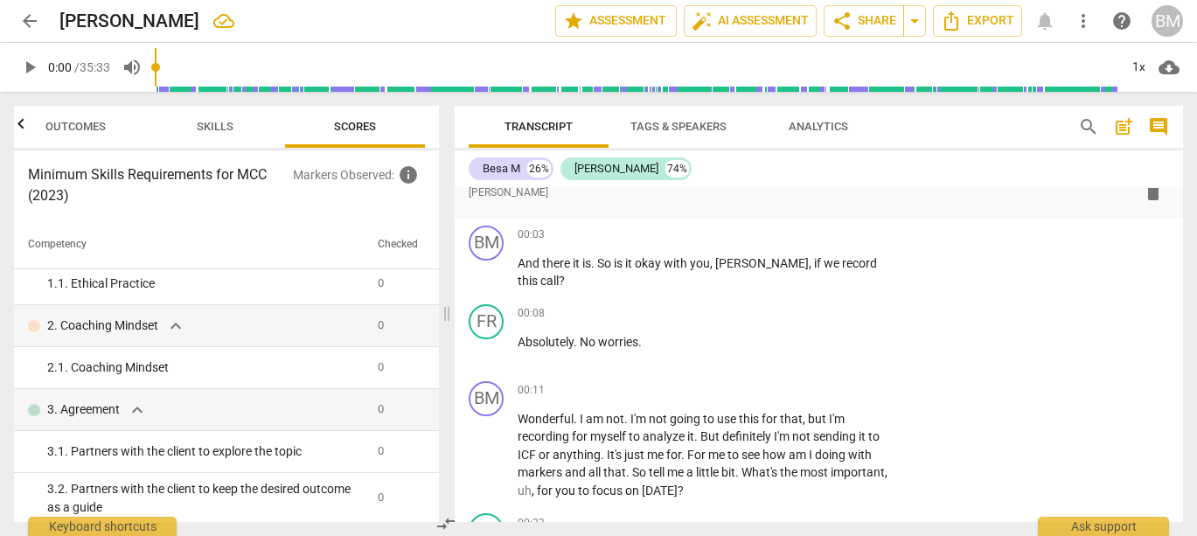
scroll to position [0, 0]
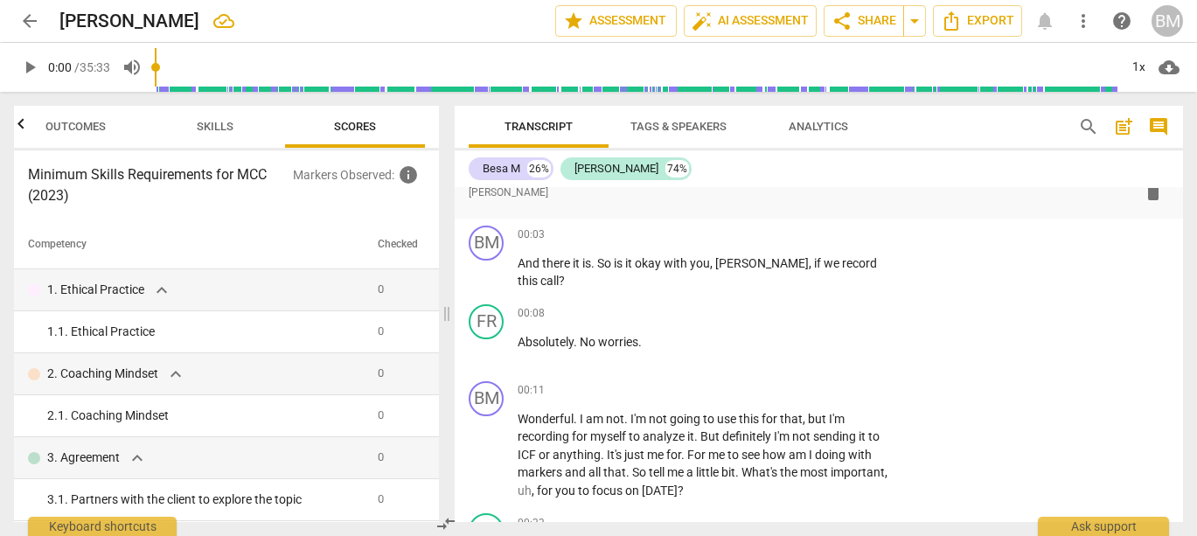
click at [31, 70] on span "play_arrow" at bounding box center [29, 67] width 21 height 21
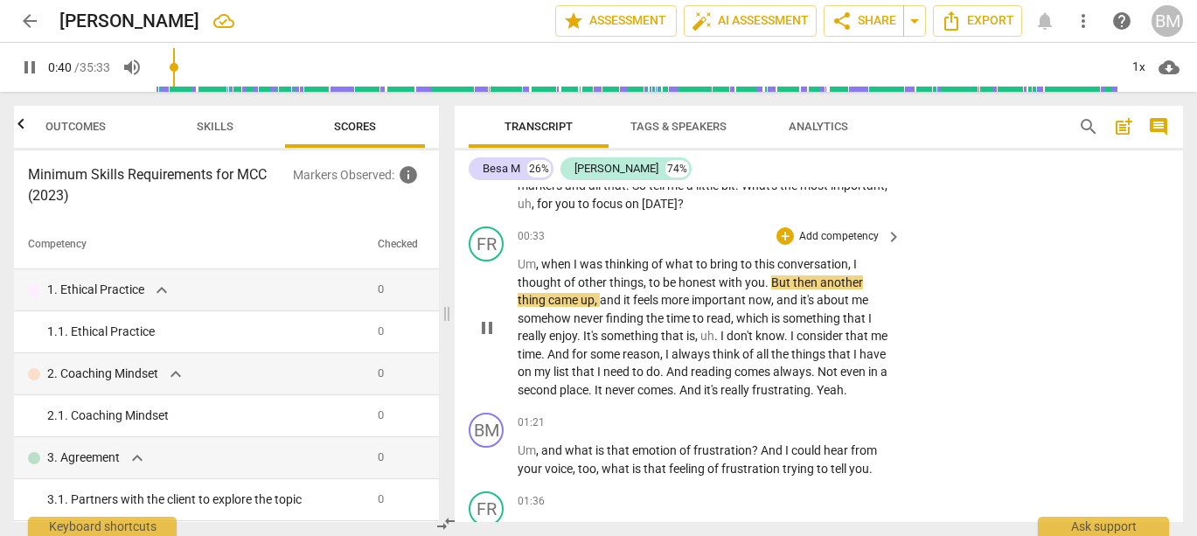
scroll to position [332, 0]
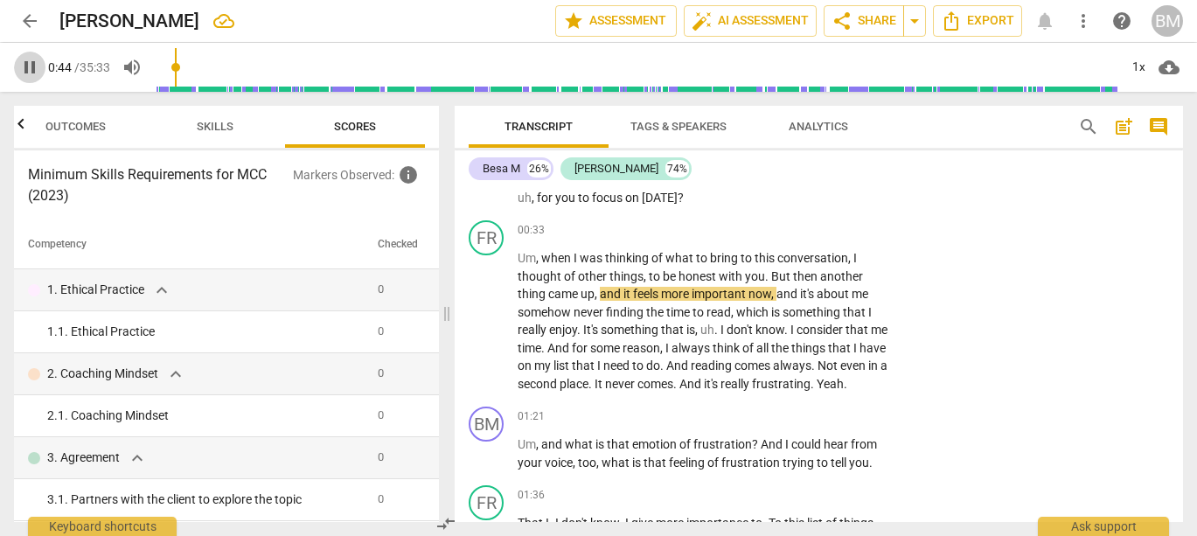
click at [31, 71] on span "pause" at bounding box center [29, 67] width 21 height 21
type input "45"
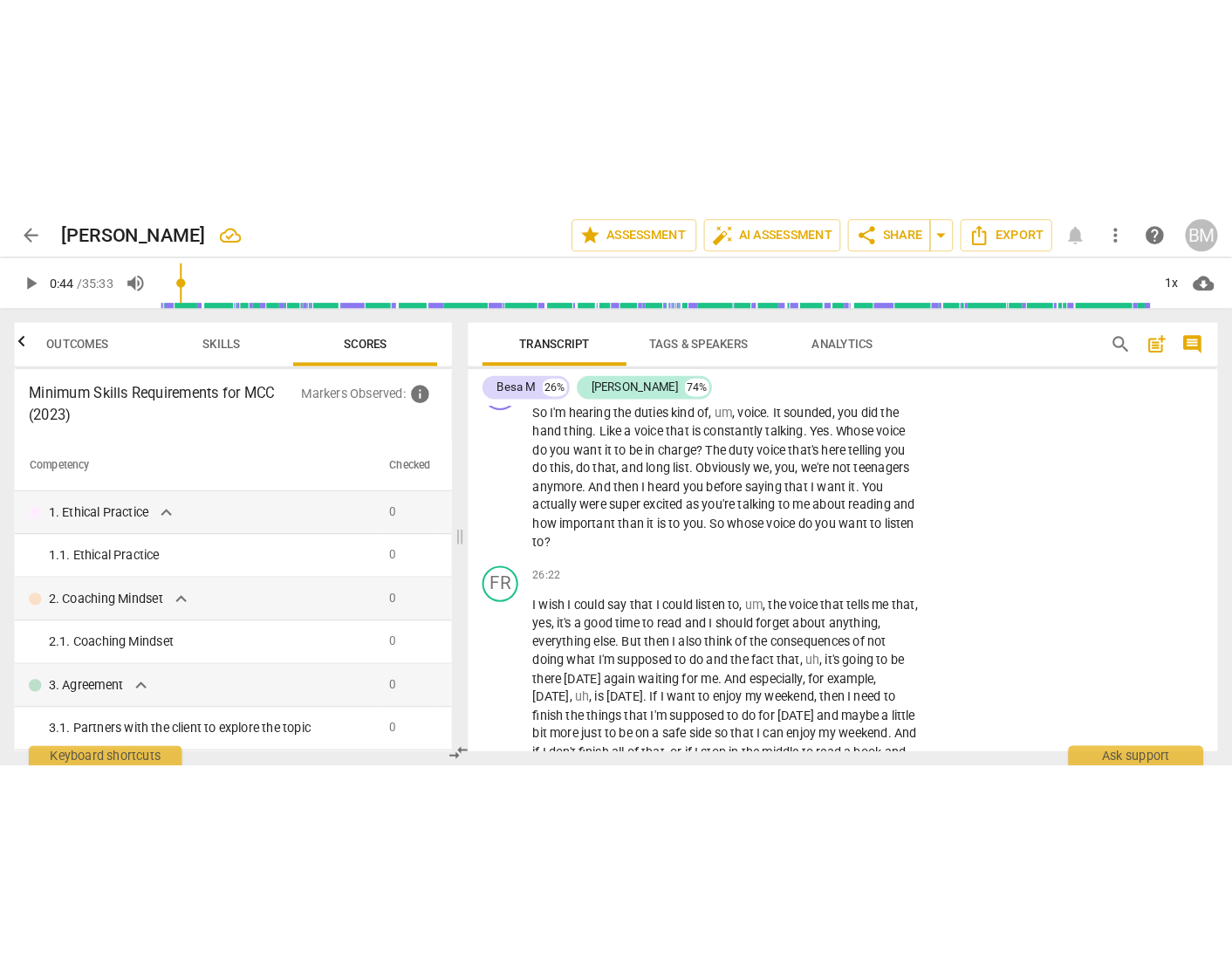
scroll to position [8778, 0]
